Goal: Task Accomplishment & Management: Complete application form

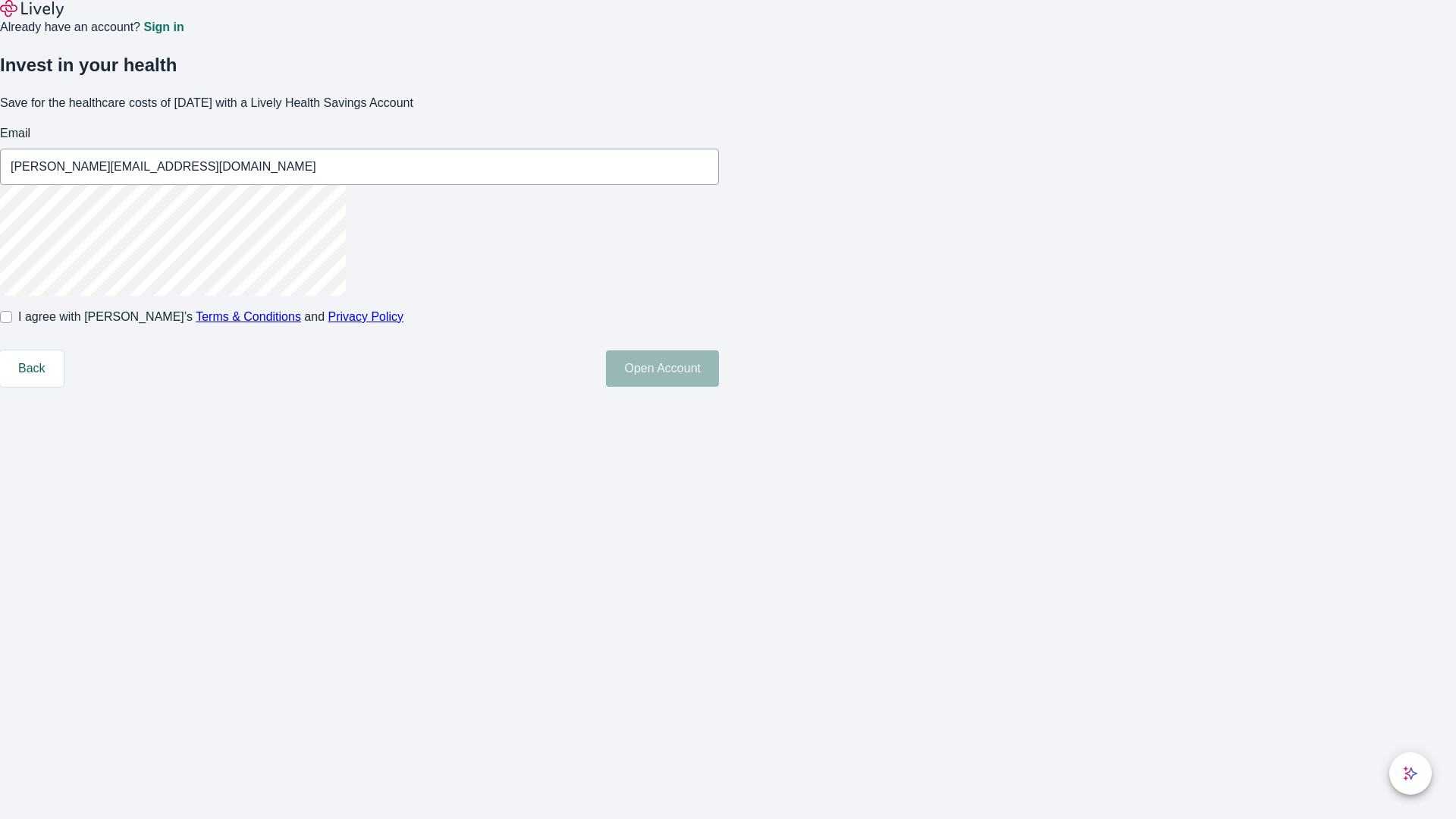
click at [12, 323] on input "I agree with Lively’s Terms & Conditions and Privacy Policy" at bounding box center [6, 317] width 12 height 12
checkbox input "true"
click at [719, 387] on button "Open Account" at bounding box center [662, 369] width 113 height 37
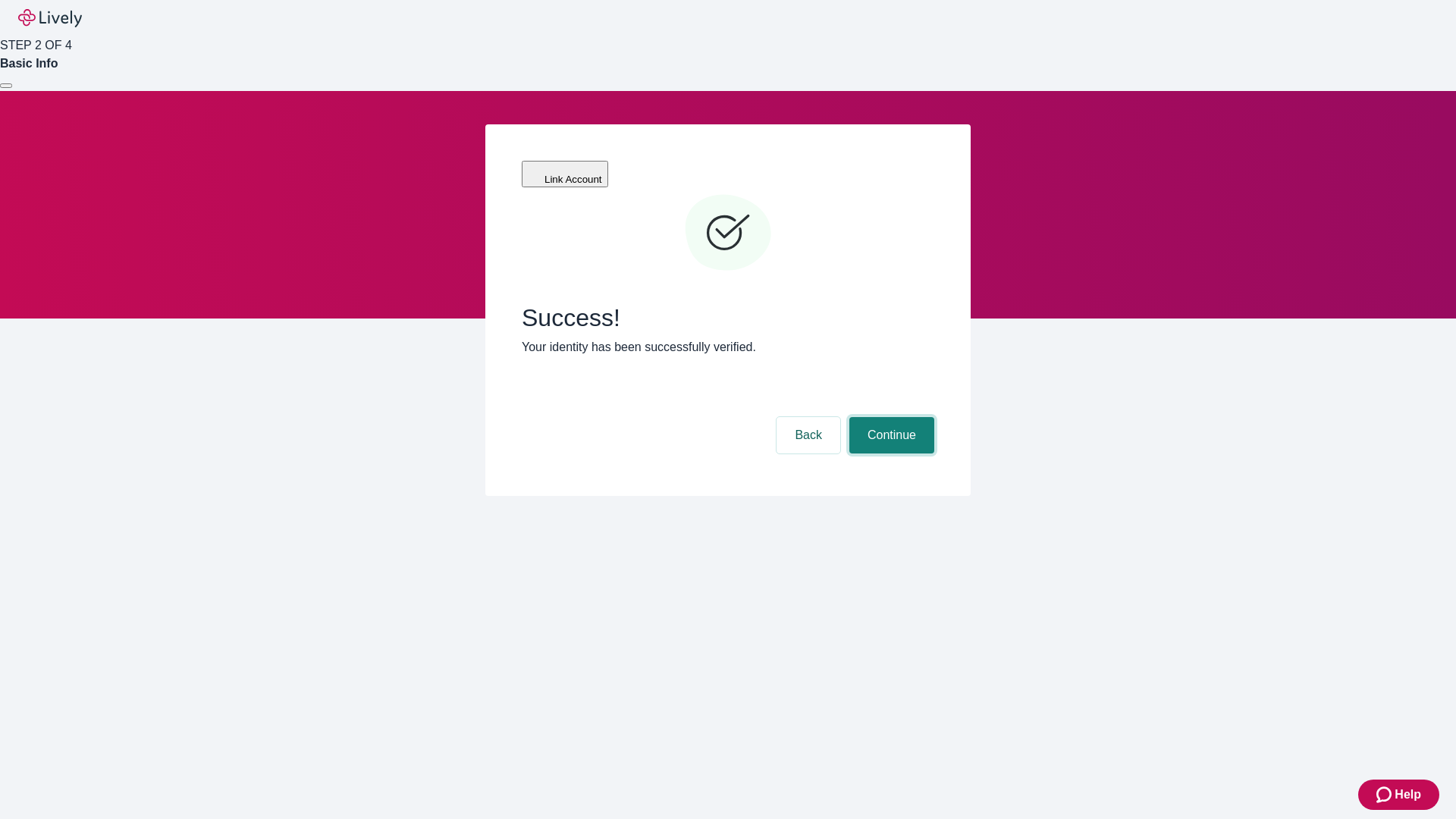
click at [890, 417] on button "Continue" at bounding box center [891, 435] width 85 height 37
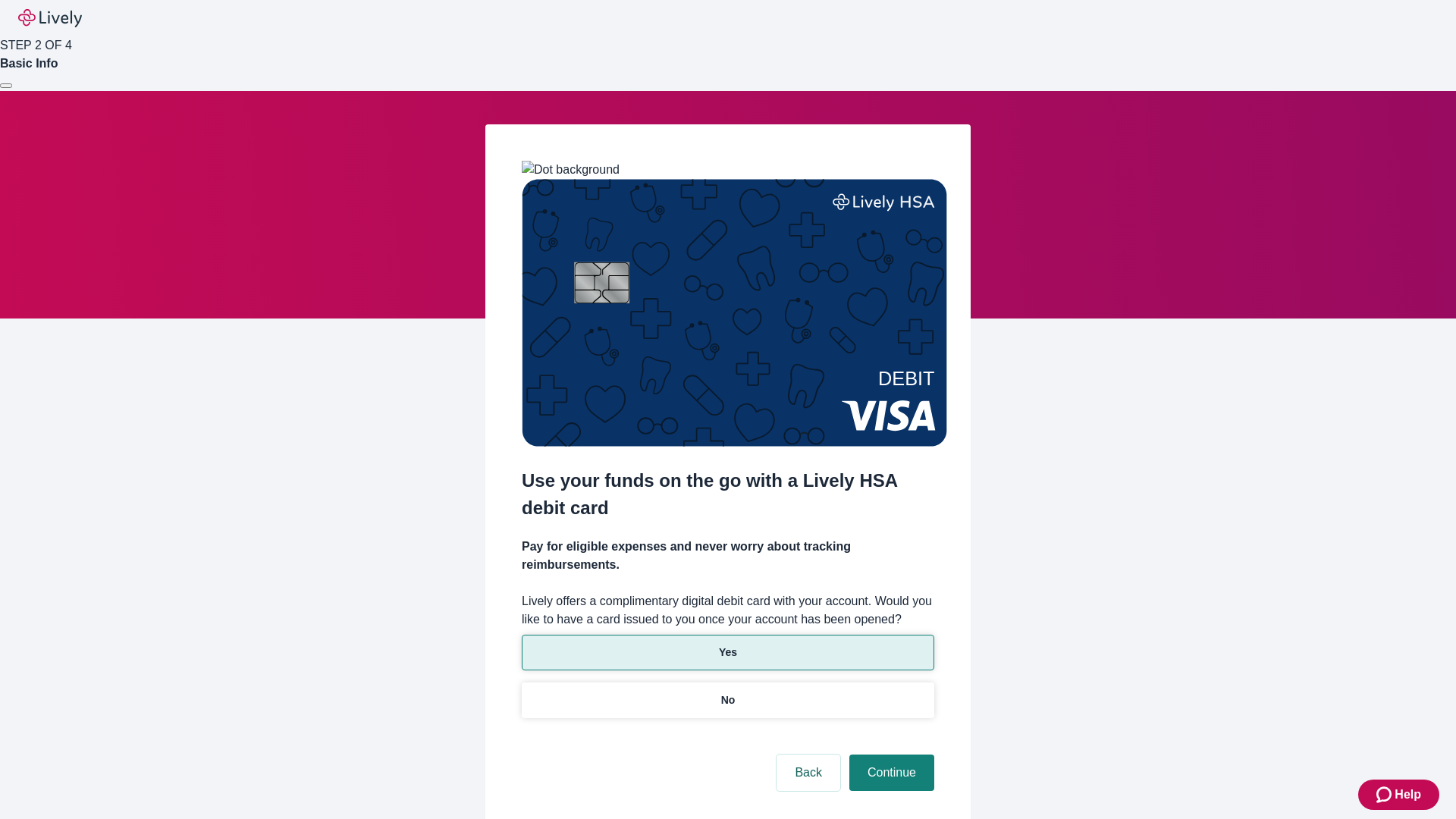
click at [728, 645] on p "Yes" at bounding box center [728, 652] width 18 height 16
click at [890, 754] on button "Continue" at bounding box center [891, 773] width 85 height 37
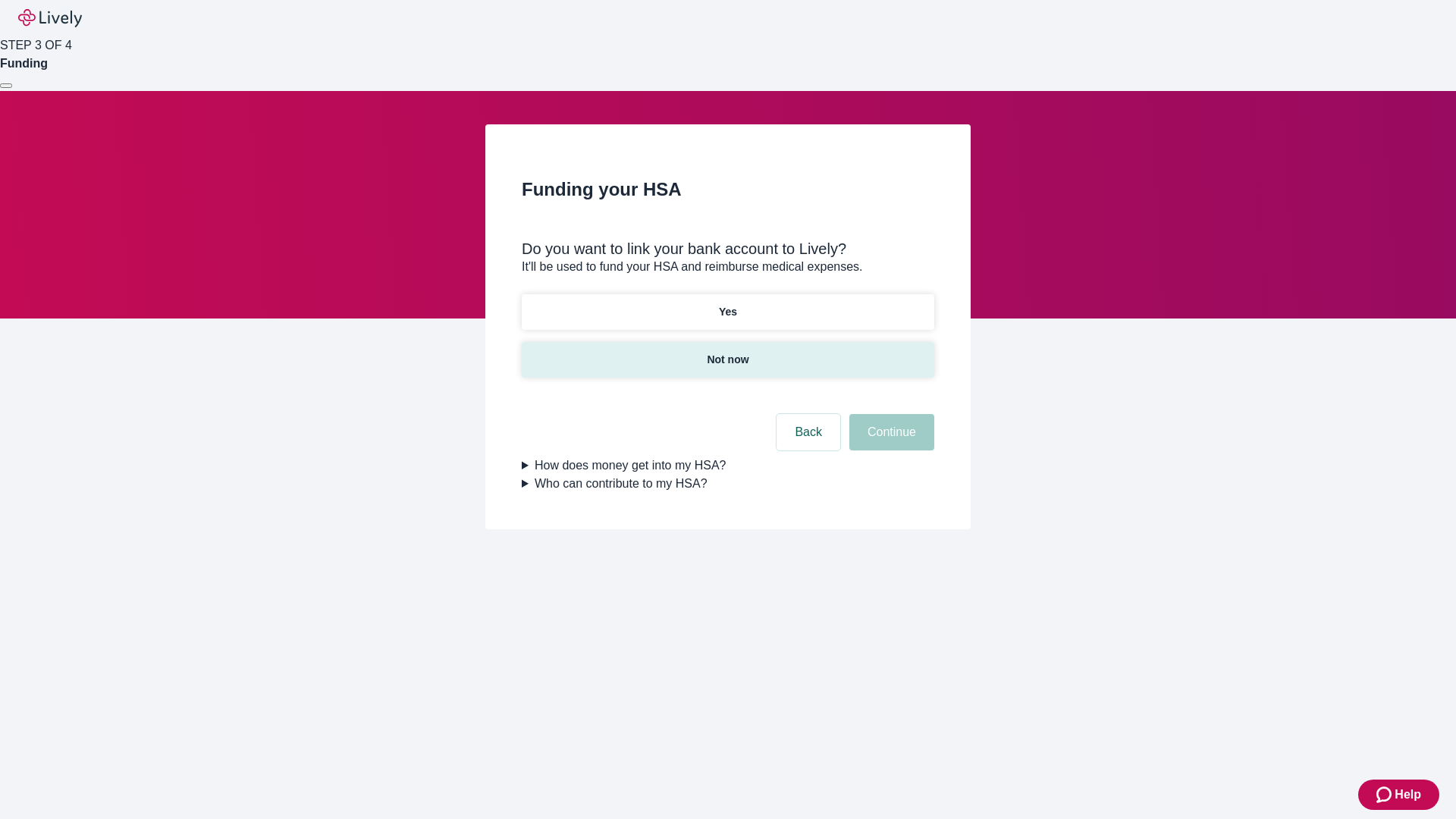
click at [728, 352] on p "Not now" at bounding box center [728, 360] width 42 height 16
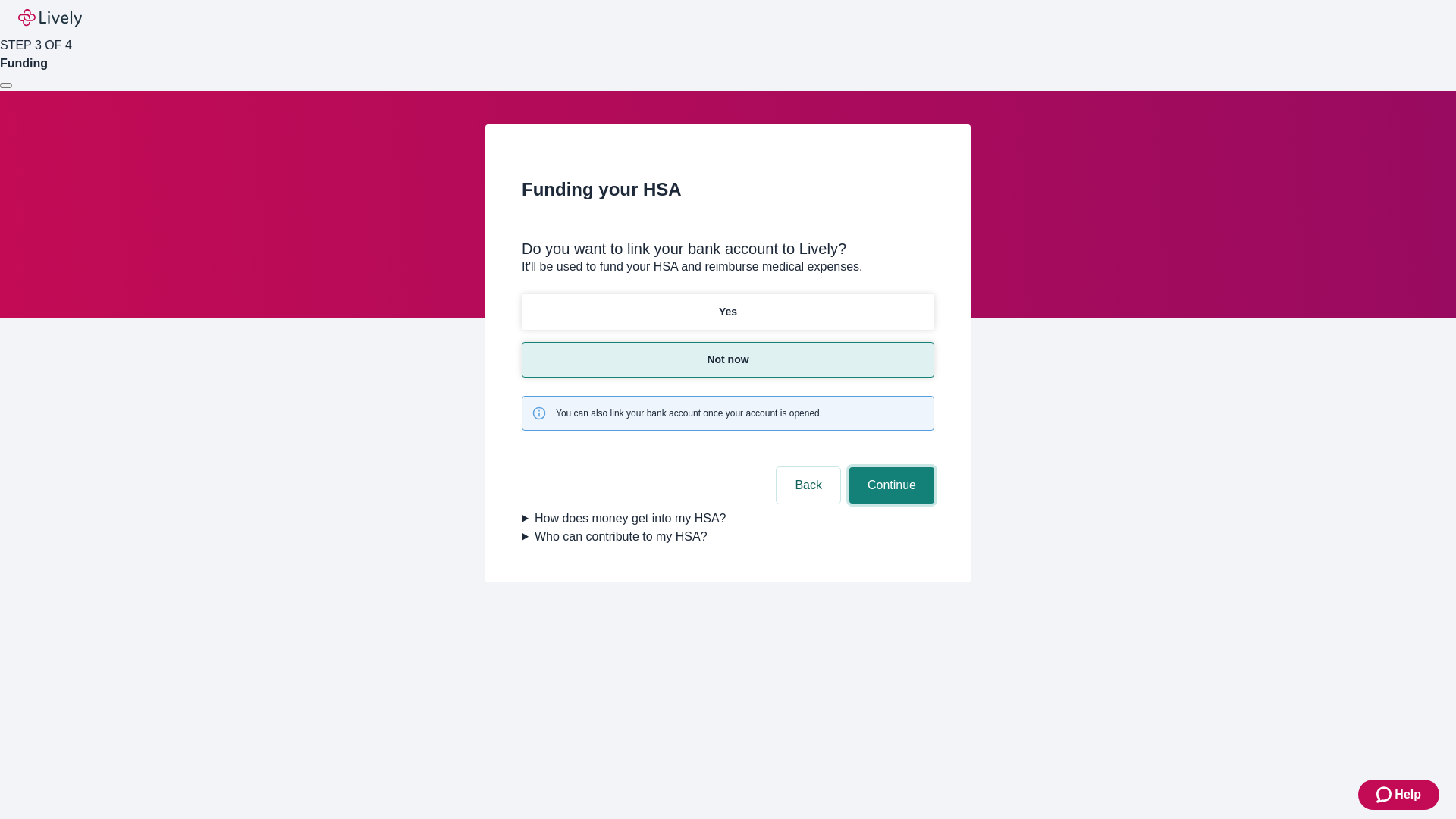
click at [890, 467] on button "Continue" at bounding box center [891, 485] width 85 height 37
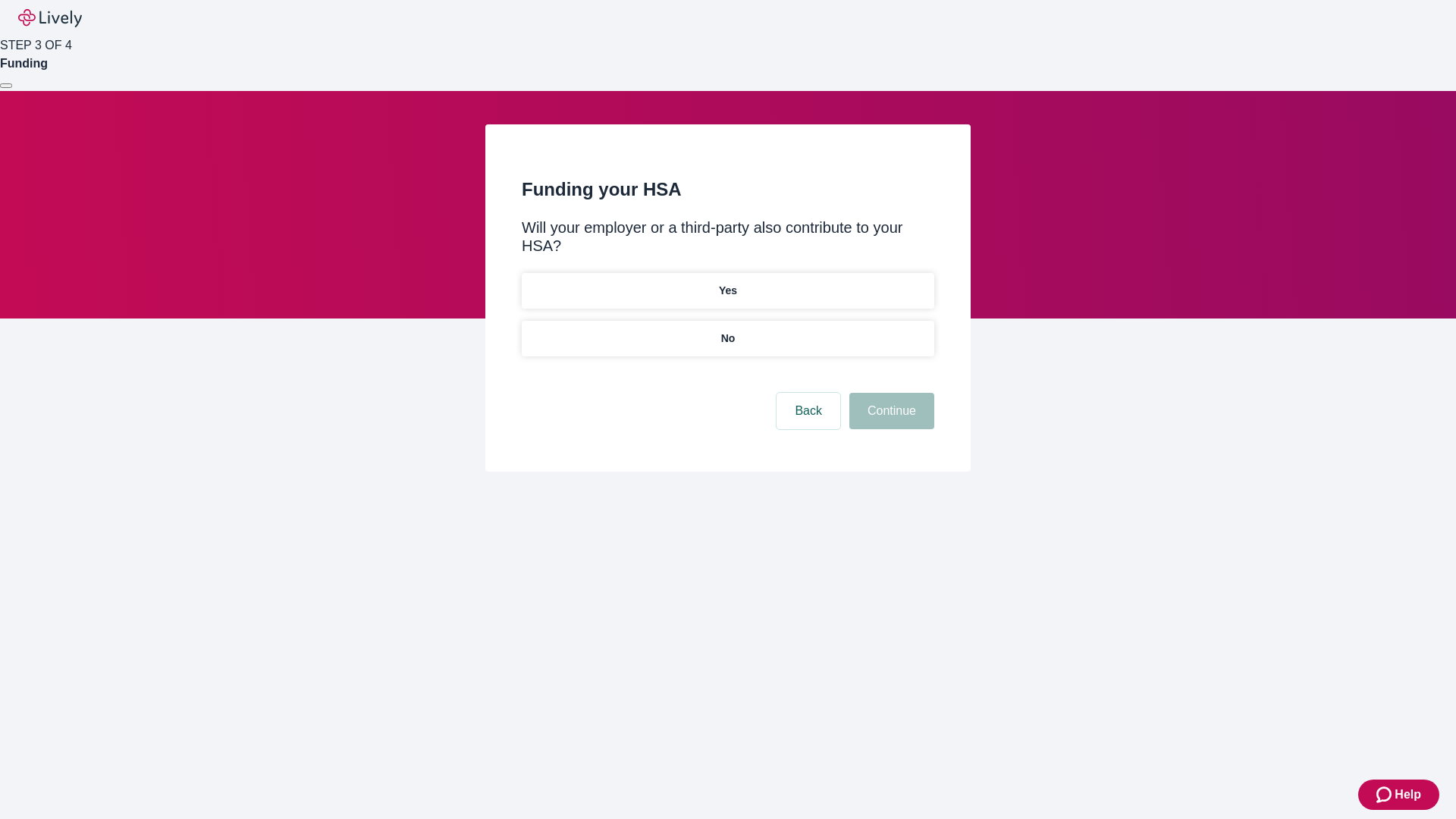
click at [728, 331] on p "No" at bounding box center [728, 338] width 14 height 16
click at [890, 393] on button "Continue" at bounding box center [891, 411] width 85 height 37
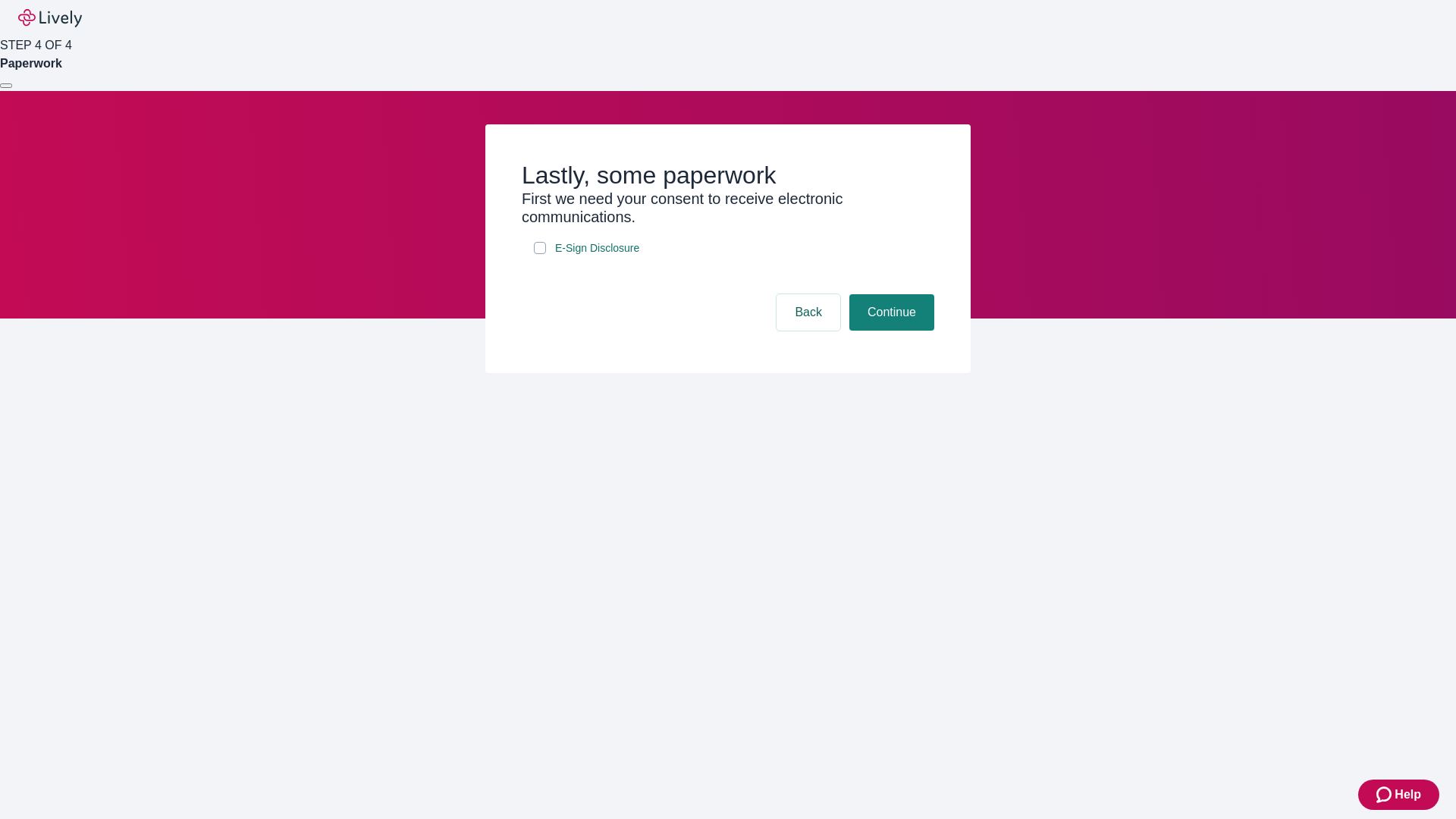
click at [540, 254] on input "E-Sign Disclosure" at bounding box center [540, 248] width 12 height 12
checkbox input "true"
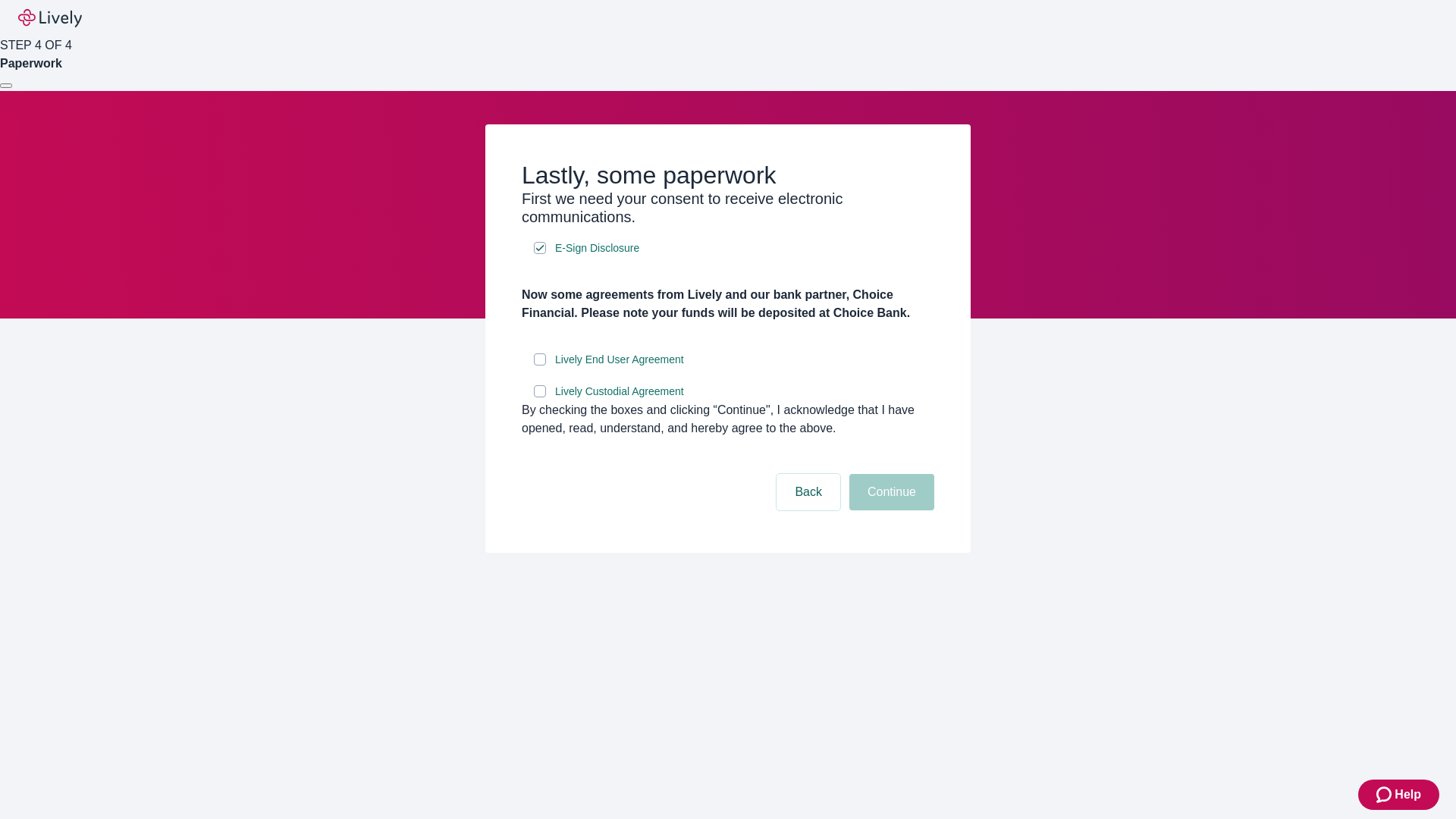
click at [540, 366] on input "Lively End User Agreement" at bounding box center [540, 360] width 12 height 12
checkbox input "true"
click at [540, 398] on input "Lively Custodial Agreement" at bounding box center [540, 392] width 12 height 12
checkbox input "true"
click at [890, 510] on button "Continue" at bounding box center [891, 492] width 85 height 37
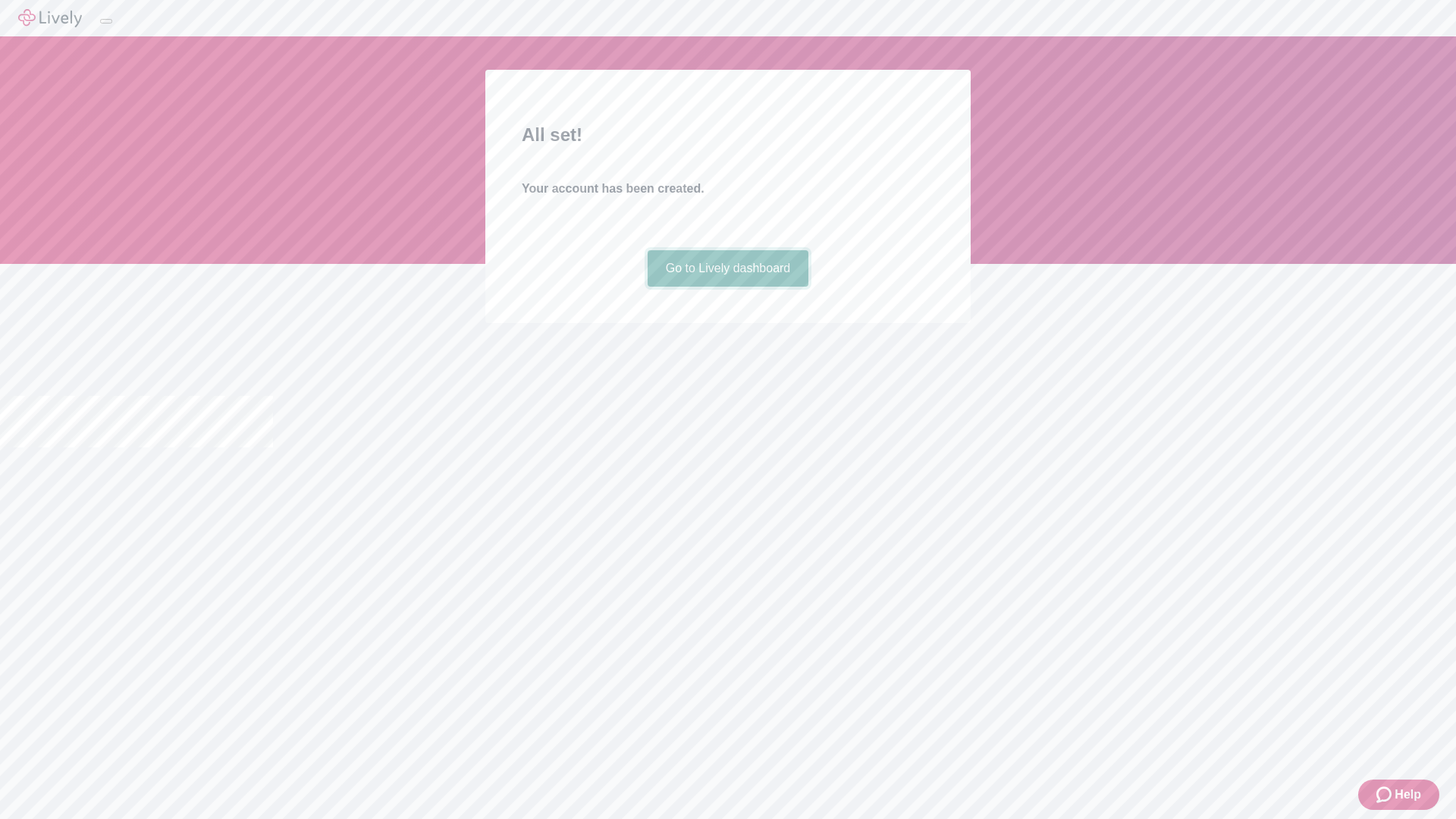
click at [728, 286] on link "Go to Lively dashboard" at bounding box center [728, 268] width 162 height 37
